Goal: Find specific page/section: Find specific page/section

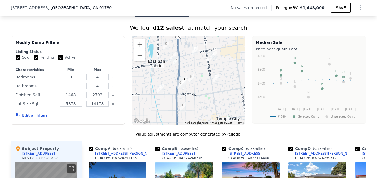
scroll to position [414, 0]
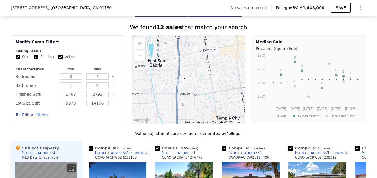
click at [140, 47] on button "Zoom in" at bounding box center [140, 43] width 11 height 11
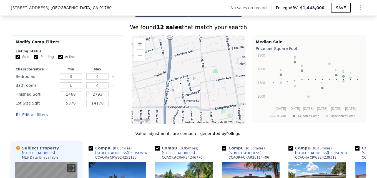
click at [140, 47] on button "Zoom in" at bounding box center [140, 43] width 11 height 11
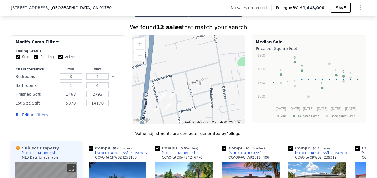
click at [137, 61] on button "Zoom out" at bounding box center [140, 55] width 11 height 11
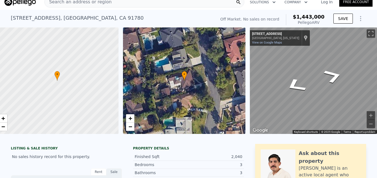
scroll to position [0, 0]
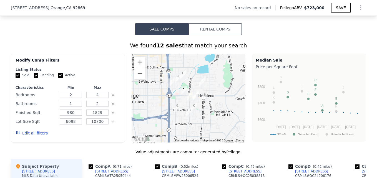
scroll to position [395, 0]
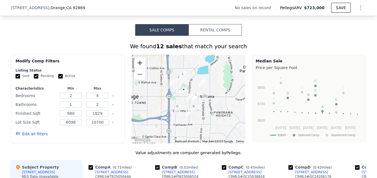
click at [136, 66] on button "Zoom in" at bounding box center [140, 63] width 11 height 11
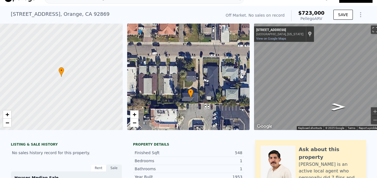
scroll to position [0, 0]
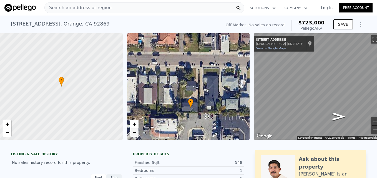
click at [136, 135] on span "−" at bounding box center [135, 132] width 4 height 7
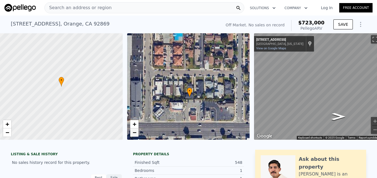
click at [136, 135] on span "−" at bounding box center [135, 132] width 4 height 7
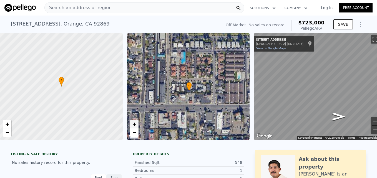
click at [135, 123] on span "+" at bounding box center [135, 124] width 4 height 7
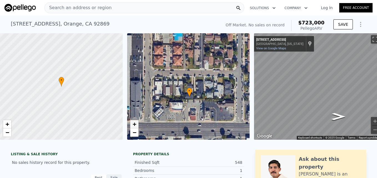
click at [135, 123] on span "+" at bounding box center [135, 124] width 4 height 7
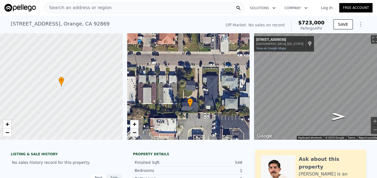
click at [134, 131] on span "−" at bounding box center [135, 132] width 4 height 7
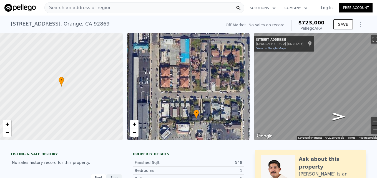
drag, startPoint x: 188, startPoint y: 97, endPoint x: 196, endPoint y: 119, distance: 23.3
click at [196, 119] on icon at bounding box center [197, 115] width 6 height 10
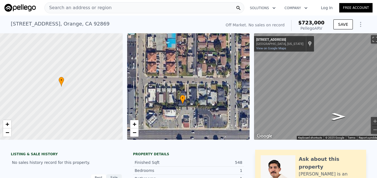
drag, startPoint x: 199, startPoint y: 128, endPoint x: 146, endPoint y: 103, distance: 58.9
click at [146, 103] on div "• + −" at bounding box center [188, 86] width 123 height 107
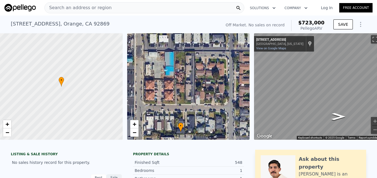
drag, startPoint x: 213, startPoint y: 74, endPoint x: 211, endPoint y: 102, distance: 28.1
click at [211, 102] on div "• + −" at bounding box center [188, 86] width 123 height 107
click at [133, 124] on span "+" at bounding box center [135, 124] width 4 height 7
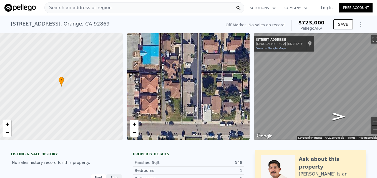
drag, startPoint x: 193, startPoint y: 105, endPoint x: 208, endPoint y: 37, distance: 69.8
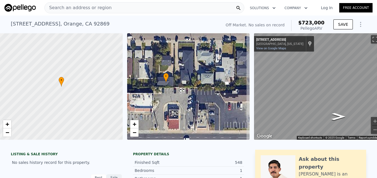
drag, startPoint x: 208, startPoint y: 37, endPoint x: 162, endPoint y: -9, distance: 64.7
click at [162, 0] on html "Search an address or region Solutions Company Open main menu Log In Free Accoun…" at bounding box center [188, 89] width 377 height 178
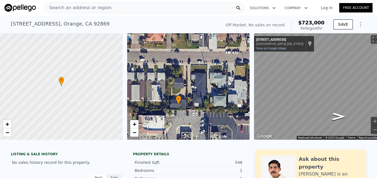
drag, startPoint x: 216, startPoint y: 84, endPoint x: 228, endPoint y: 107, distance: 26.5
click at [228, 107] on div "• + −" at bounding box center [188, 86] width 123 height 107
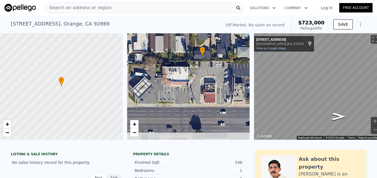
drag, startPoint x: 175, startPoint y: 104, endPoint x: 199, endPoint y: 56, distance: 53.2
click at [199, 56] on div "• + −" at bounding box center [188, 86] width 123 height 107
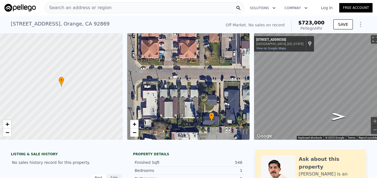
drag, startPoint x: 188, startPoint y: 64, endPoint x: 198, endPoint y: 127, distance: 63.2
click at [198, 127] on div "• + −" at bounding box center [188, 86] width 123 height 107
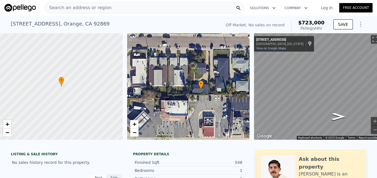
drag, startPoint x: 208, startPoint y: 71, endPoint x: 198, endPoint y: 39, distance: 32.9
click at [198, 39] on div "• + −" at bounding box center [188, 86] width 123 height 107
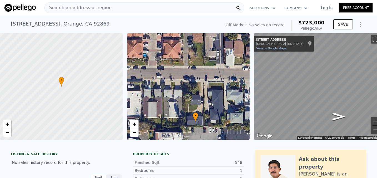
drag, startPoint x: 210, startPoint y: 86, endPoint x: 208, endPoint y: 107, distance: 20.7
click at [208, 107] on div "• + −" at bounding box center [188, 86] width 123 height 107
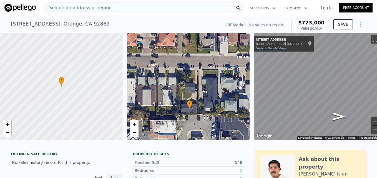
drag, startPoint x: 204, startPoint y: 108, endPoint x: 199, endPoint y: 95, distance: 13.9
click at [199, 95] on div "• + −" at bounding box center [188, 86] width 123 height 107
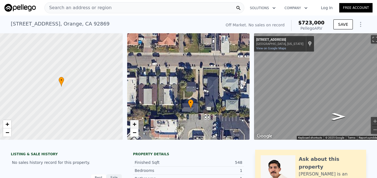
click at [136, 124] on span "+" at bounding box center [135, 124] width 4 height 7
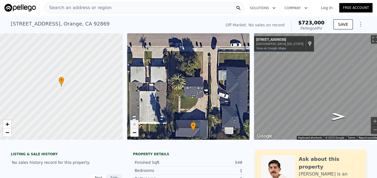
click at [134, 134] on span "−" at bounding box center [135, 132] width 4 height 7
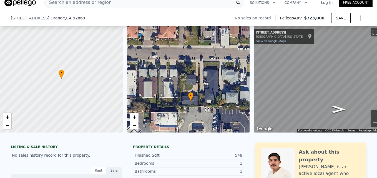
scroll to position [50, 0]
